Goal: Find specific page/section: Find specific page/section

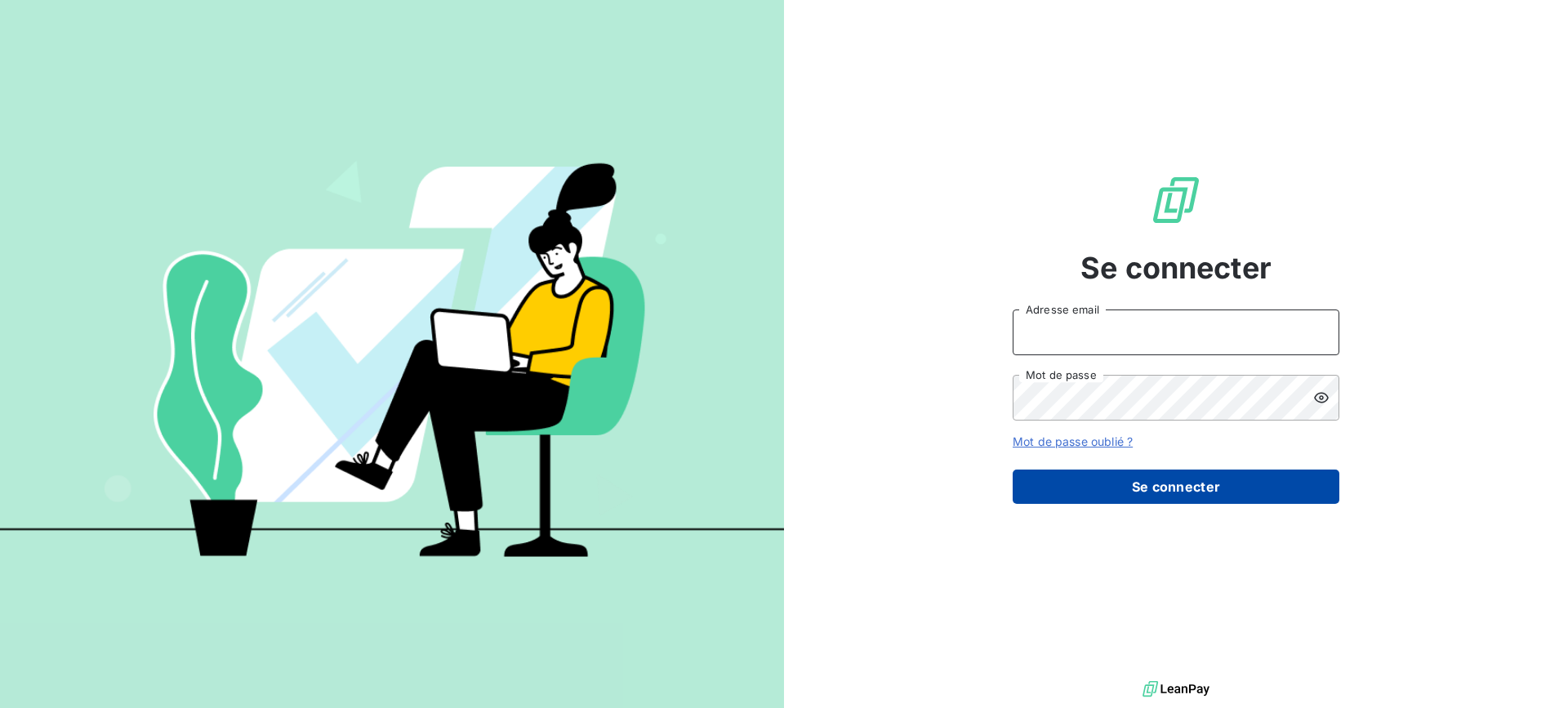
type input "[PERSON_NAME][EMAIL_ADDRESS][DOMAIN_NAME]"
click at [1135, 481] on button "Se connecter" at bounding box center [1176, 487] width 327 height 34
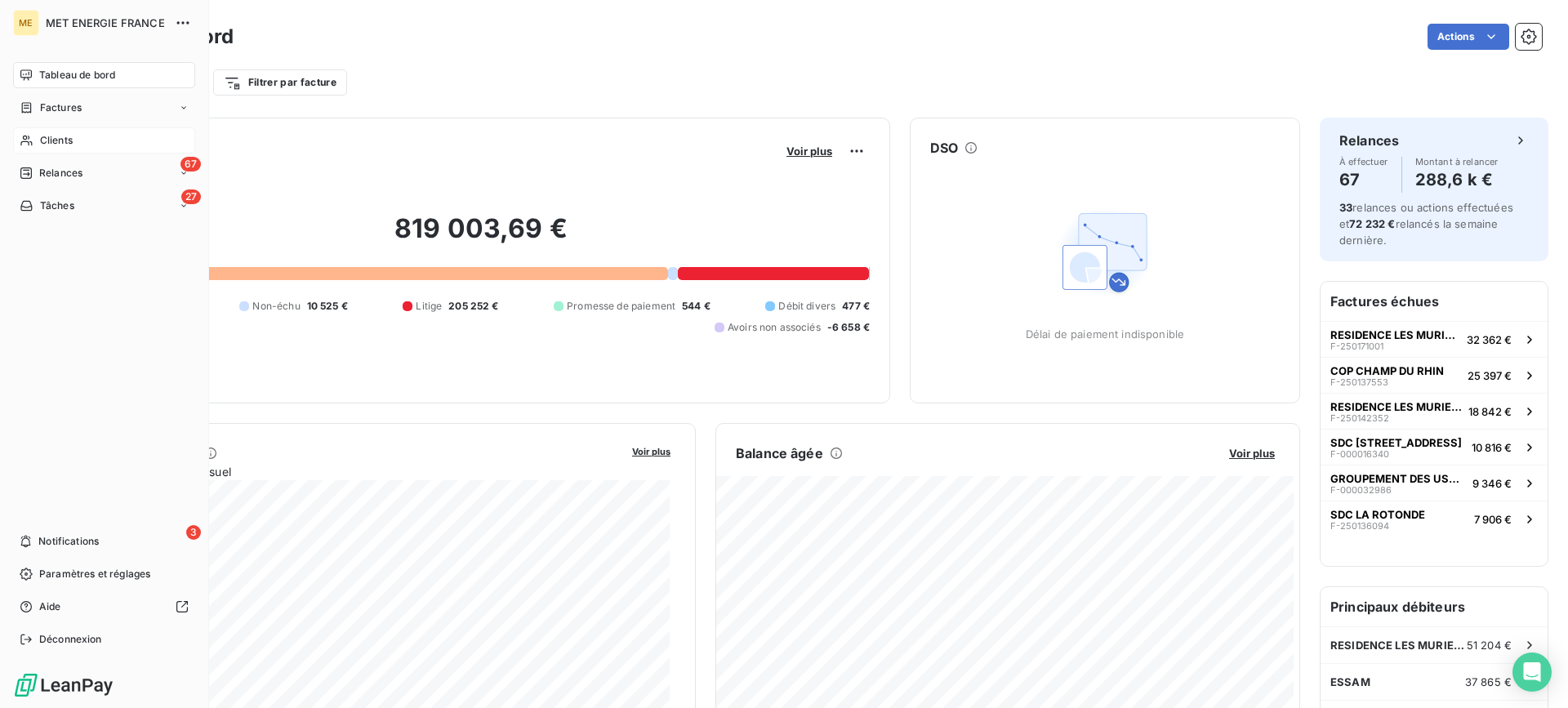
click at [52, 145] on span "Clients" at bounding box center [57, 140] width 33 height 14
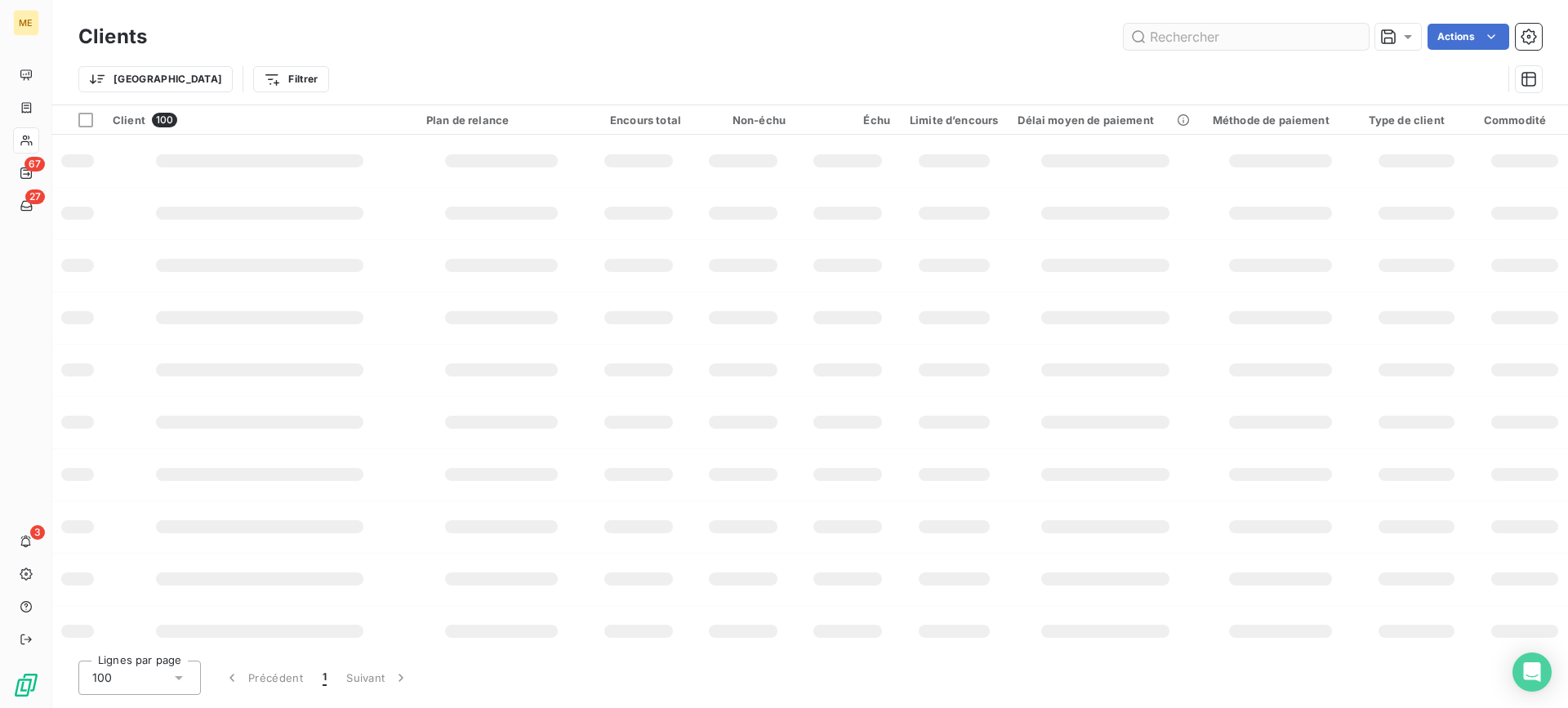
click at [1182, 32] on input "text" at bounding box center [1247, 36] width 245 height 26
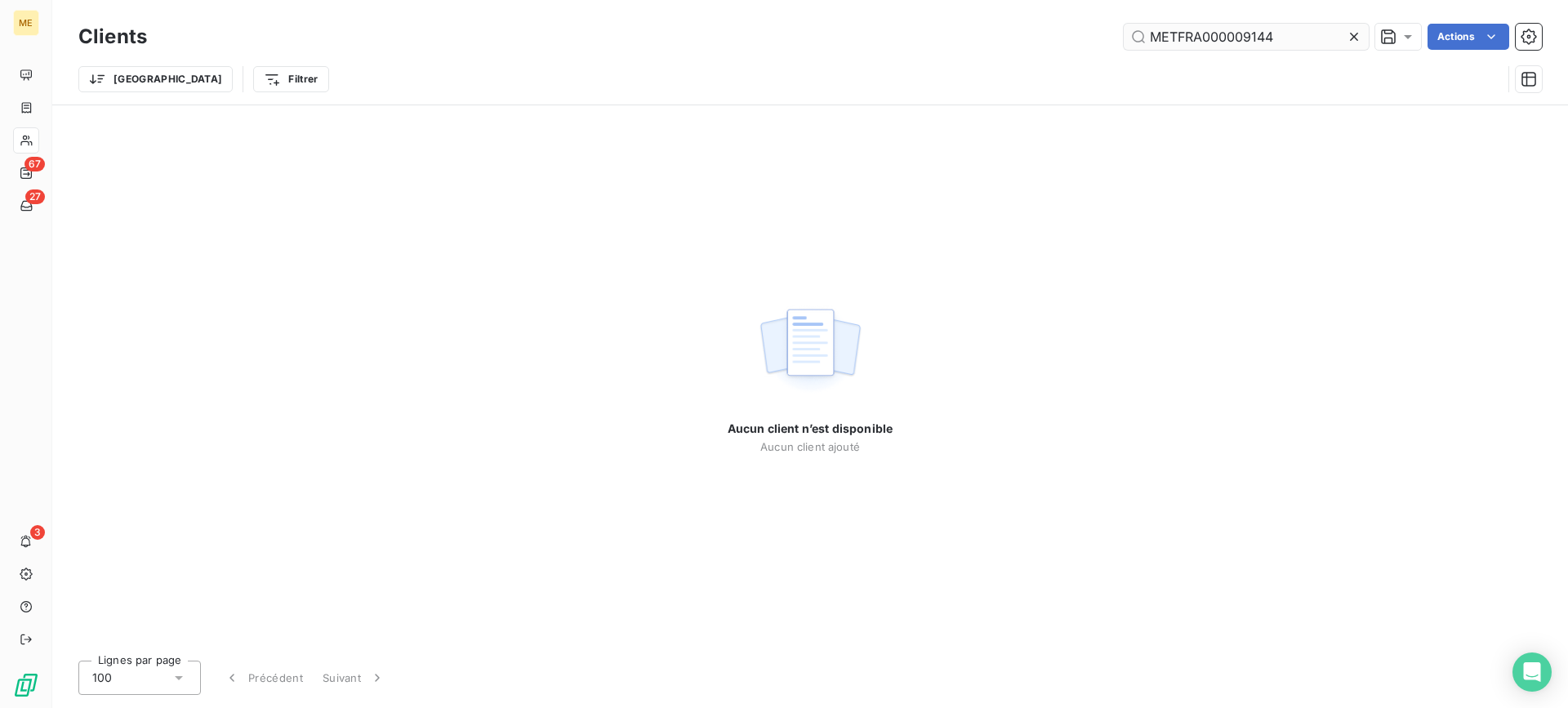
click at [1310, 45] on input "METFRA000009144" at bounding box center [1247, 36] width 245 height 26
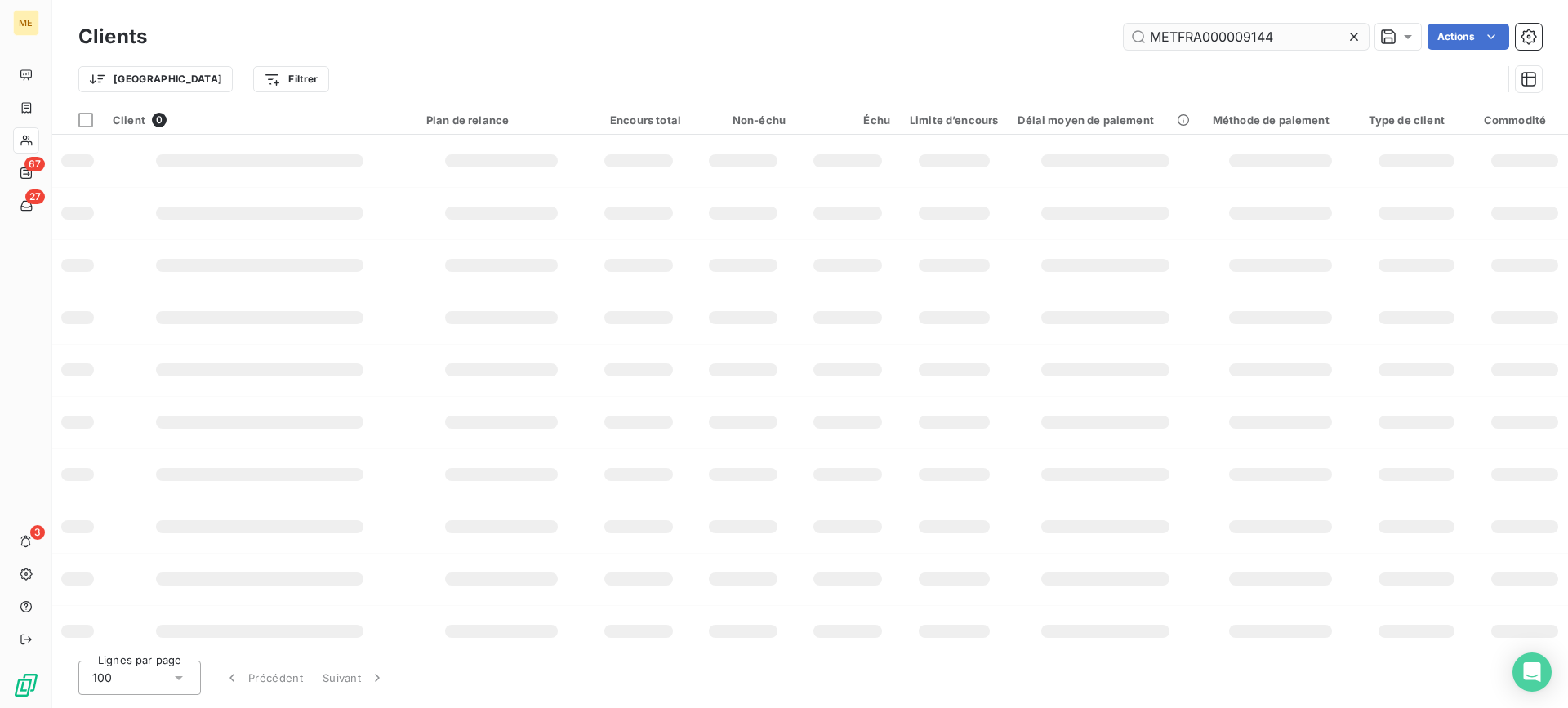
type input "METFRA000009144"
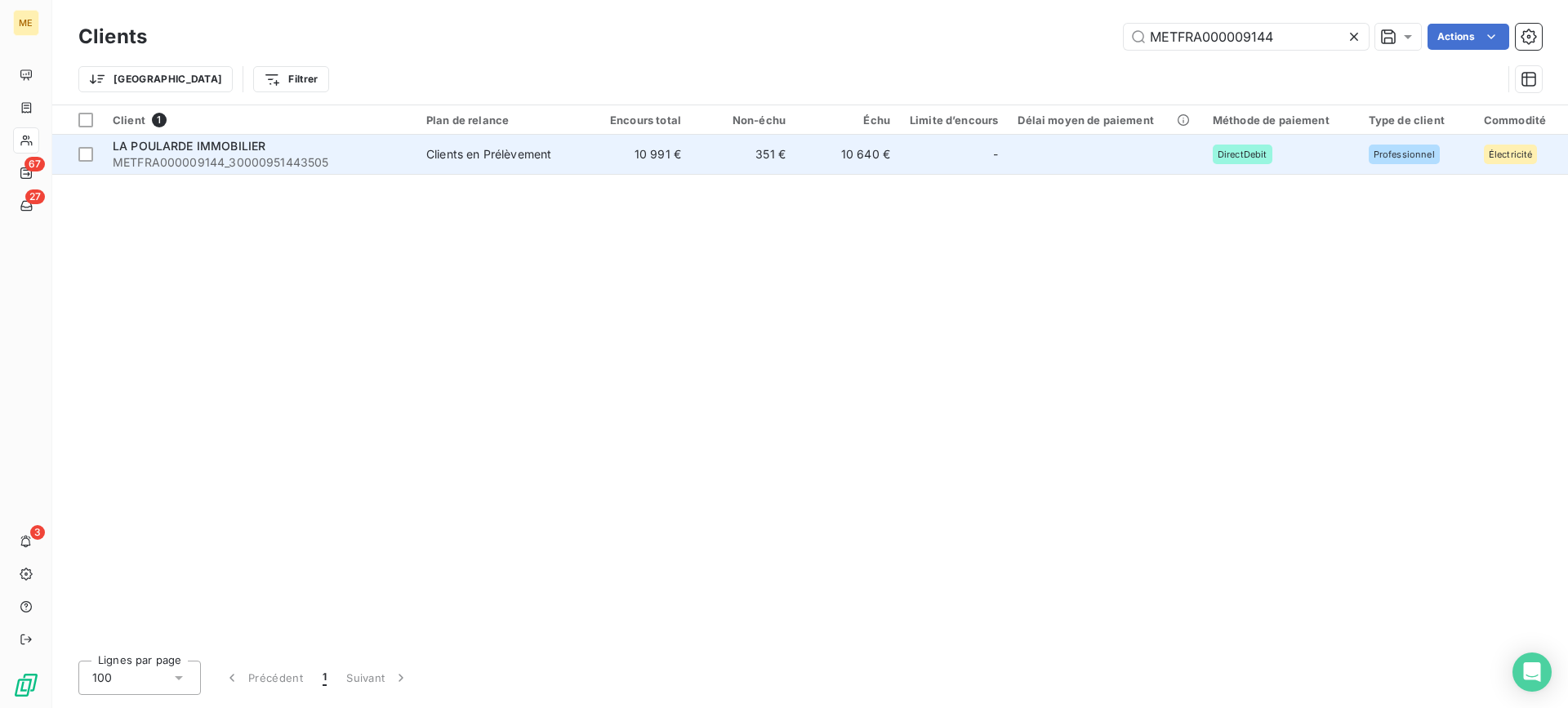
click at [238, 156] on span "METFRA000009144_30000951443505" at bounding box center [260, 162] width 294 height 16
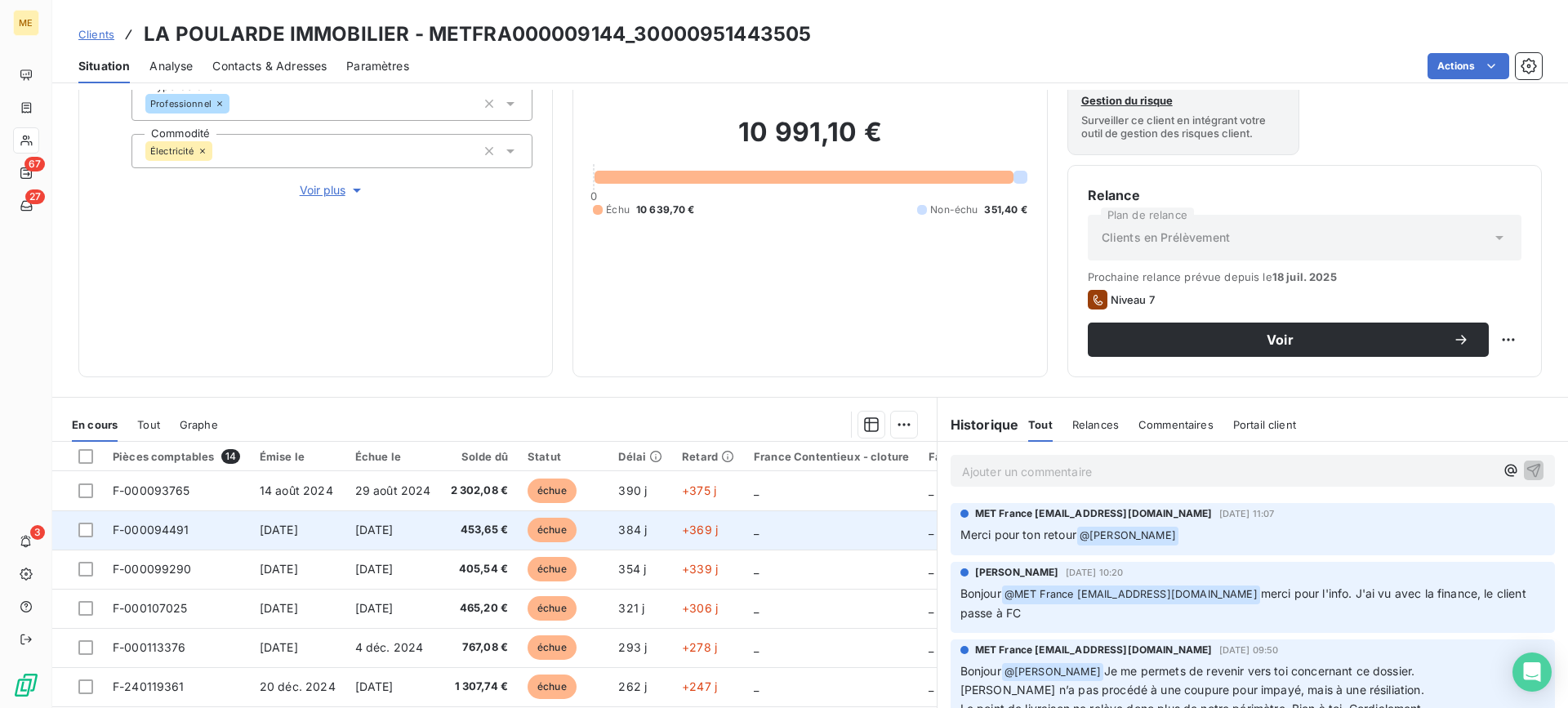
scroll to position [261, 0]
